Goal: Book appointment/travel/reservation

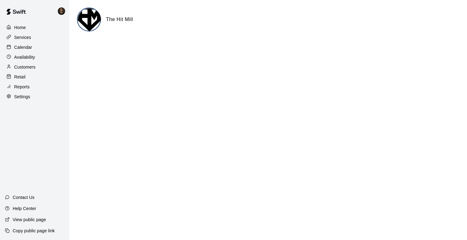
click at [22, 56] on p "Availability" at bounding box center [24, 57] width 21 height 6
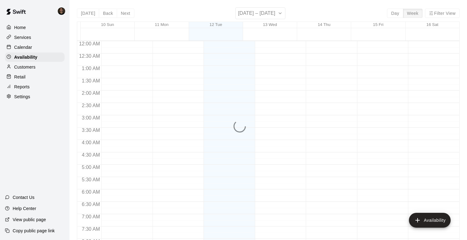
scroll to position [291, 0]
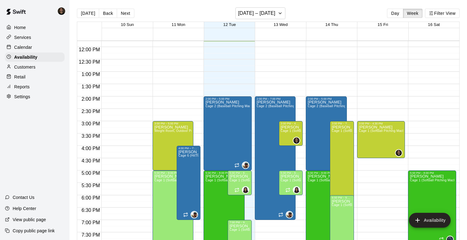
click at [332, 28] on div at bounding box center [280, 31] width 357 height 6
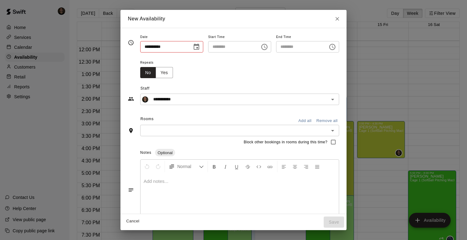
type input "**********"
type input "********"
click at [340, 18] on icon "Close" at bounding box center [337, 19] width 6 height 6
type input "**********"
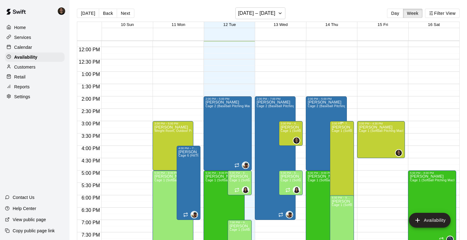
click at [351, 146] on div at bounding box center [233, 120] width 467 height 240
click at [339, 130] on icon "edit" at bounding box center [338, 132] width 6 height 6
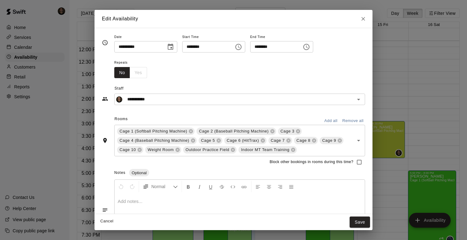
click at [84, 65] on div "**********" at bounding box center [233, 120] width 467 height 240
type input "**********"
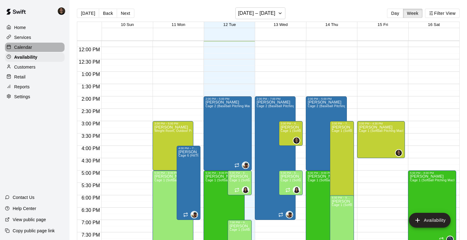
click at [34, 45] on div "Calendar" at bounding box center [35, 47] width 60 height 9
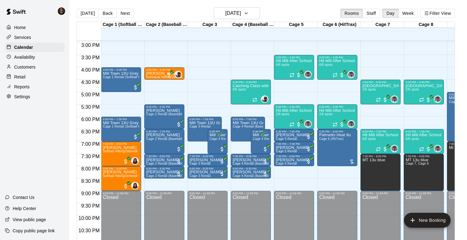
scroll to position [355, 0]
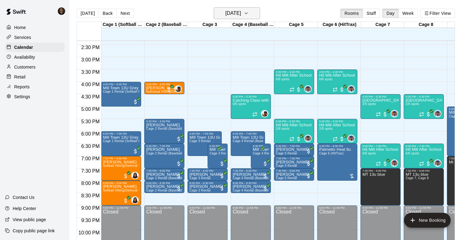
click at [249, 15] on icon "button" at bounding box center [246, 13] width 5 height 7
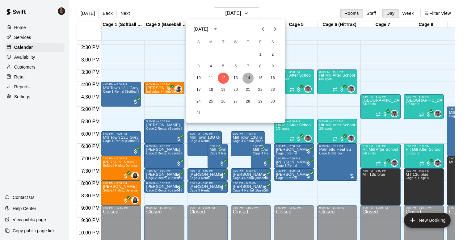
click at [248, 81] on button "14" at bounding box center [248, 78] width 11 height 11
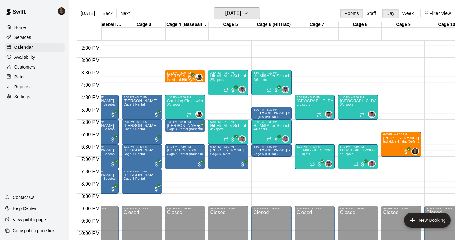
scroll to position [0, 0]
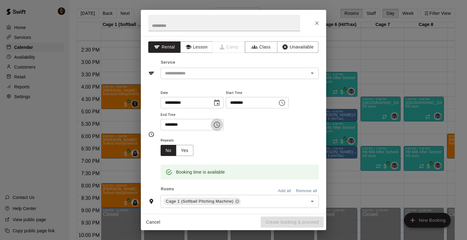
click at [221, 124] on icon "Choose time, selected time is 5:30 PM" at bounding box center [216, 124] width 7 height 7
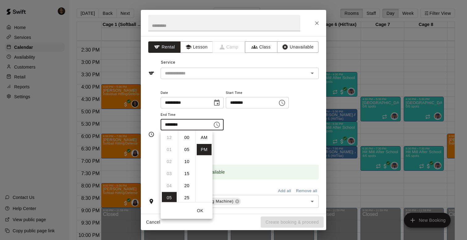
scroll to position [11, 0]
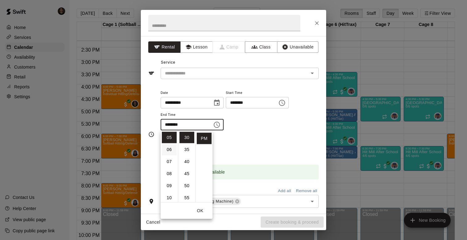
click at [172, 146] on li "06" at bounding box center [169, 149] width 15 height 11
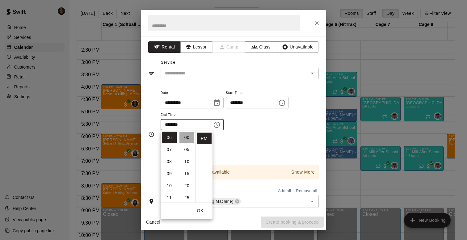
click at [187, 136] on li "00" at bounding box center [186, 137] width 15 height 11
type input "********"
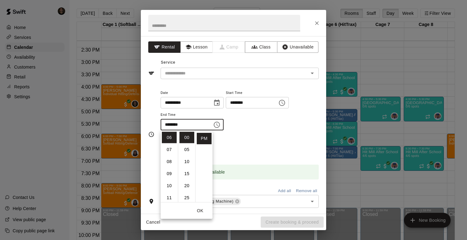
click at [200, 212] on button "OK" at bounding box center [200, 210] width 20 height 11
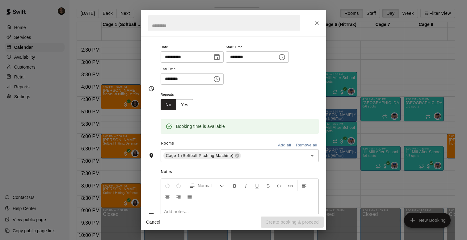
click at [282, 143] on button "Add all" at bounding box center [285, 146] width 20 height 10
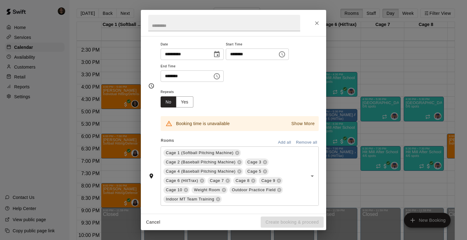
click at [306, 145] on button "Remove all" at bounding box center [306, 143] width 24 height 10
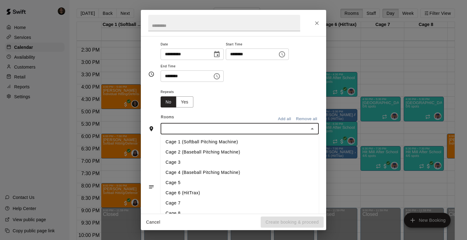
click at [284, 130] on input "text" at bounding box center [234, 129] width 144 height 8
click at [221, 141] on li "Cage 1 (Softball Pitching Machine)" at bounding box center [240, 142] width 158 height 10
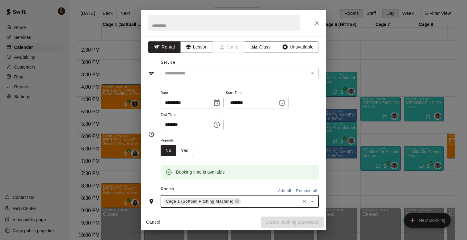
click at [253, 26] on input "text" at bounding box center [224, 23] width 152 height 16
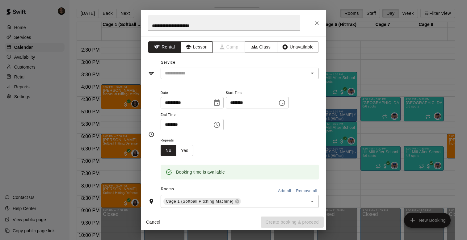
type input "**********"
click at [192, 49] on button "Lesson" at bounding box center [196, 46] width 32 height 11
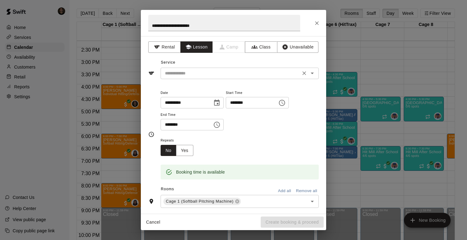
click at [209, 71] on input "text" at bounding box center [230, 74] width 136 height 8
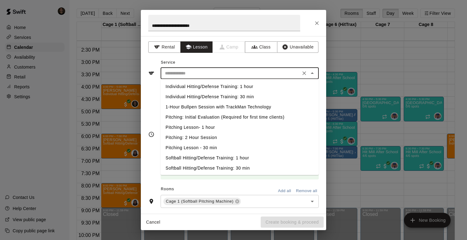
click at [213, 87] on li "Individual Hitting/Defense Training: 1 hour" at bounding box center [240, 87] width 158 height 10
type input "**********"
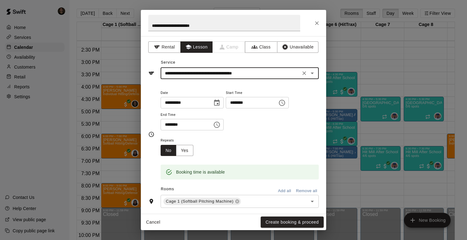
click at [254, 76] on input "**********" at bounding box center [230, 74] width 136 height 8
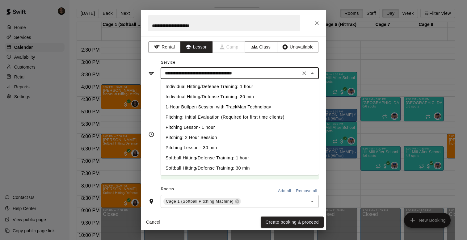
click at [262, 73] on input "**********" at bounding box center [230, 74] width 136 height 8
click at [288, 75] on input "**********" at bounding box center [230, 74] width 136 height 8
click at [274, 220] on button "Create booking & proceed" at bounding box center [292, 222] width 63 height 11
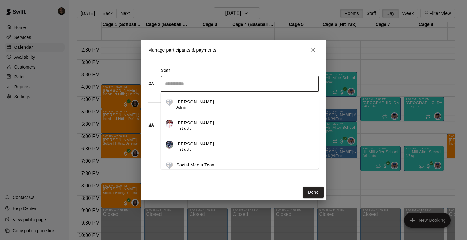
click at [276, 85] on input "Search staff" at bounding box center [239, 83] width 153 height 11
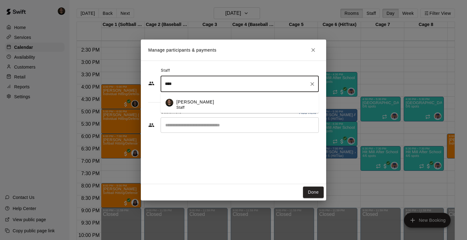
click at [220, 103] on div "[PERSON_NAME] Staff" at bounding box center [244, 105] width 137 height 12
type input "****"
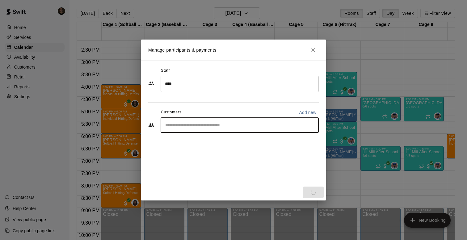
click at [207, 127] on input "Start typing to search customers..." at bounding box center [239, 125] width 153 height 6
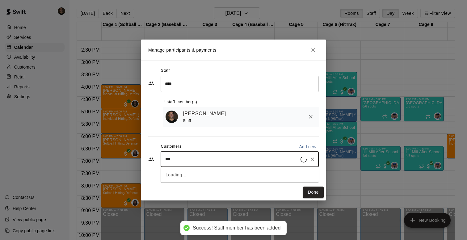
type input "****"
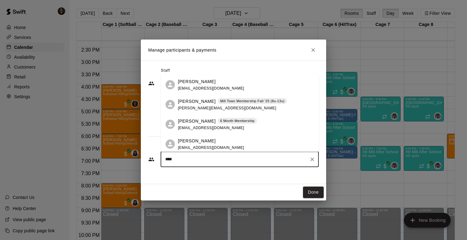
click at [202, 87] on span "[EMAIL_ADDRESS][DOMAIN_NAME]" at bounding box center [211, 88] width 66 height 4
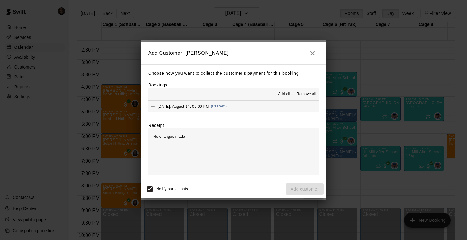
click at [248, 147] on div "No changes made" at bounding box center [233, 152] width 171 height 46
click at [300, 186] on div "Notify participants Add customer" at bounding box center [233, 189] width 180 height 13
click at [237, 70] on p "Choose how you want to collect the customer's payment for this booking" at bounding box center [233, 74] width 171 height 8
click at [223, 106] on span "(Current)" at bounding box center [219, 106] width 16 height 4
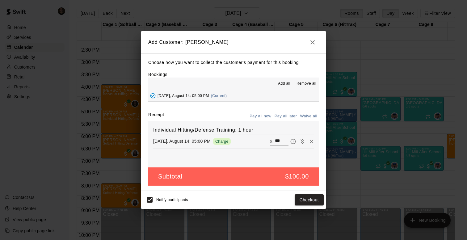
click at [257, 171] on div "Subtotal $100.00" at bounding box center [233, 176] width 171 height 18
click at [255, 154] on div "Individual Hitting/Defense Training: 1 hour [DATE], August 14: 05:00 PM Charge …" at bounding box center [233, 144] width 171 height 46
click at [311, 200] on button "Checkout" at bounding box center [309, 199] width 29 height 11
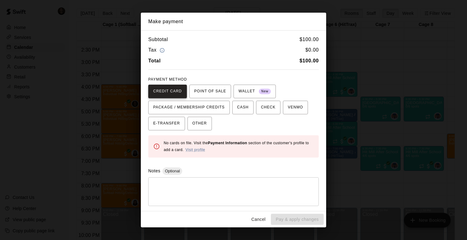
click at [176, 93] on span "CREDIT CARD" at bounding box center [167, 91] width 29 height 10
click at [209, 91] on span "POINT OF SALE" at bounding box center [210, 91] width 32 height 10
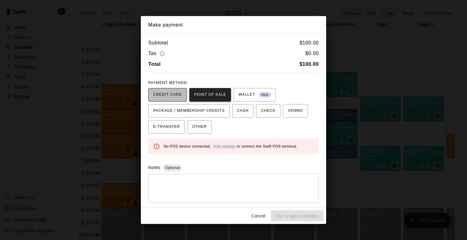
click at [179, 96] on span "CREDIT CARD" at bounding box center [167, 95] width 29 height 10
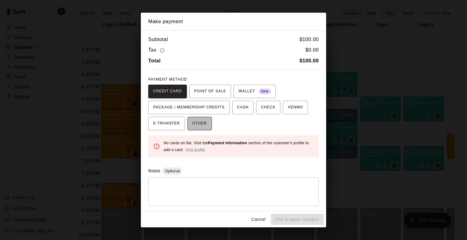
click at [202, 123] on span "OTHER" at bounding box center [199, 124] width 15 height 10
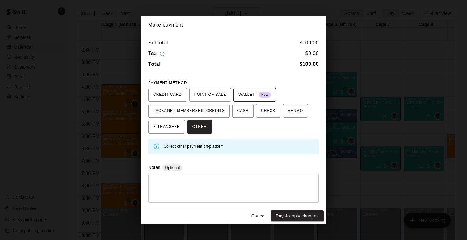
click at [263, 96] on span "New" at bounding box center [265, 95] width 12 height 8
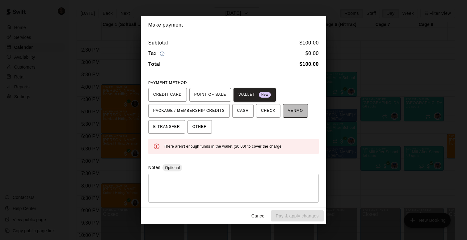
click at [294, 114] on span "VENMO" at bounding box center [295, 111] width 15 height 10
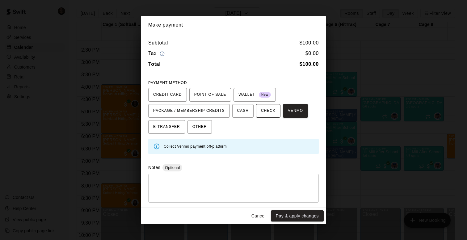
click at [274, 113] on span "CHECK" at bounding box center [268, 111] width 15 height 10
click at [249, 114] on button "CASH" at bounding box center [242, 111] width 21 height 14
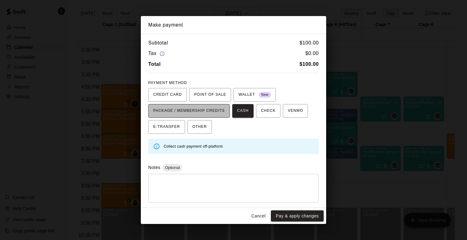
click at [215, 112] on span "PACKAGE / MEMBERSHIP CREDITS" at bounding box center [189, 111] width 72 height 10
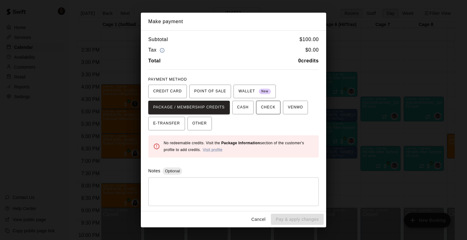
click at [267, 104] on span "CHECK" at bounding box center [268, 108] width 15 height 10
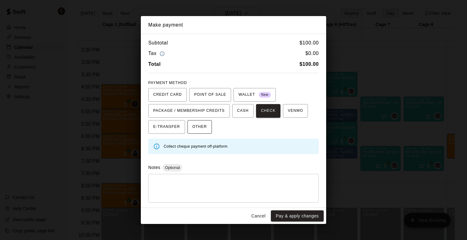
click at [211, 128] on button "OTHER" at bounding box center [200, 127] width 24 height 14
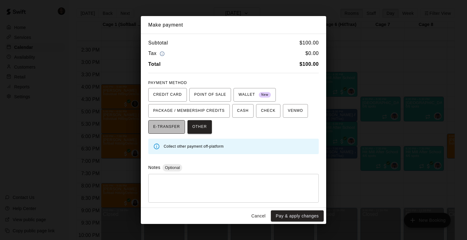
click at [170, 129] on span "E-TRANSFER" at bounding box center [166, 127] width 27 height 10
click at [202, 129] on span "OTHER" at bounding box center [199, 127] width 15 height 10
click at [294, 216] on button "Pay & apply changes" at bounding box center [297, 215] width 53 height 11
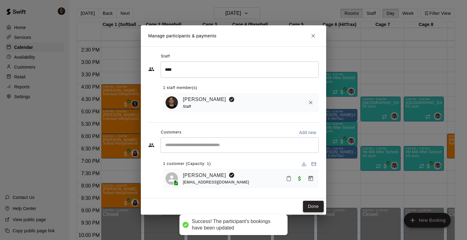
click at [312, 204] on button "Done" at bounding box center [313, 206] width 21 height 11
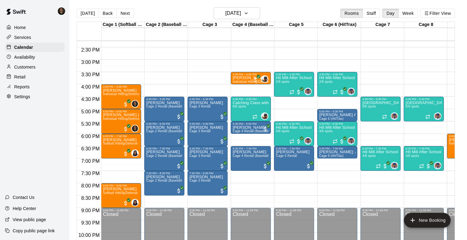
click at [35, 58] on p "Availability" at bounding box center [24, 57] width 21 height 6
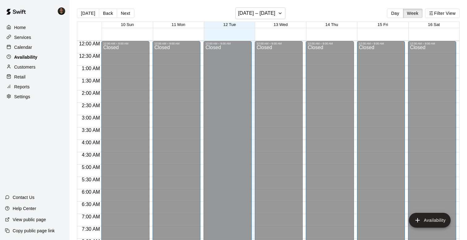
scroll to position [292, 0]
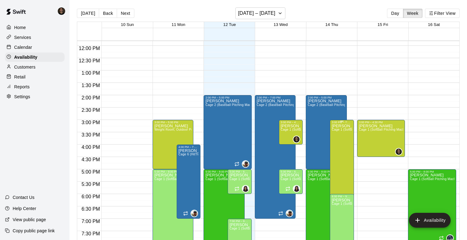
click at [348, 157] on div "[PERSON_NAME] Cage 1 (Softball Pitching Machine), Cage 2 (Baseball Pitching Mac…" at bounding box center [342, 244] width 20 height 240
click at [362, 101] on div at bounding box center [233, 120] width 467 height 240
